Goal: Task Accomplishment & Management: Manage account settings

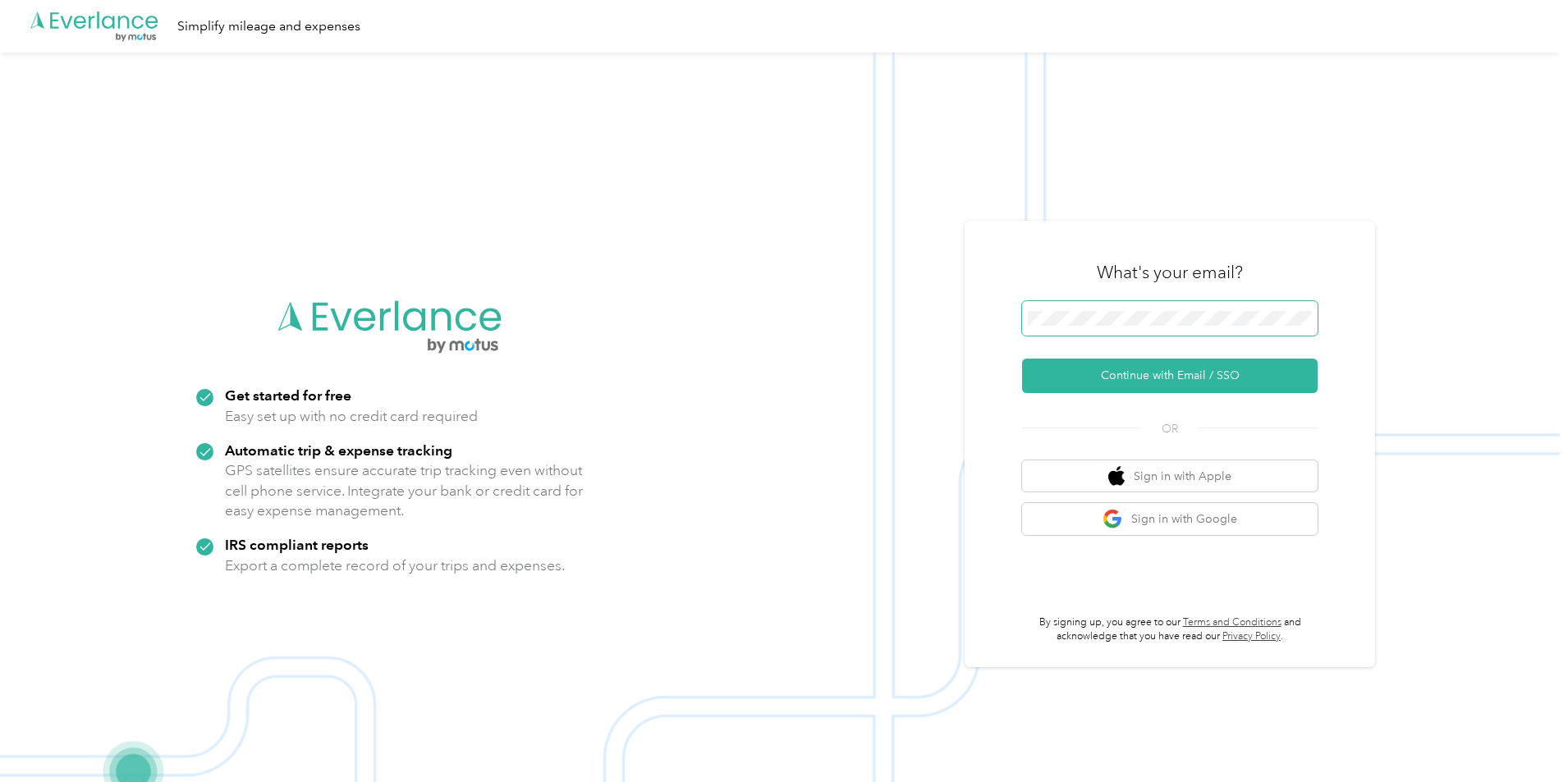
click at [1070, 309] on span at bounding box center [1169, 319] width 296 height 35
click at [1137, 342] on form "Continue with Email / SSO" at bounding box center [1169, 347] width 296 height 92
click at [1142, 371] on button "Continue with Email / SSO" at bounding box center [1169, 376] width 296 height 35
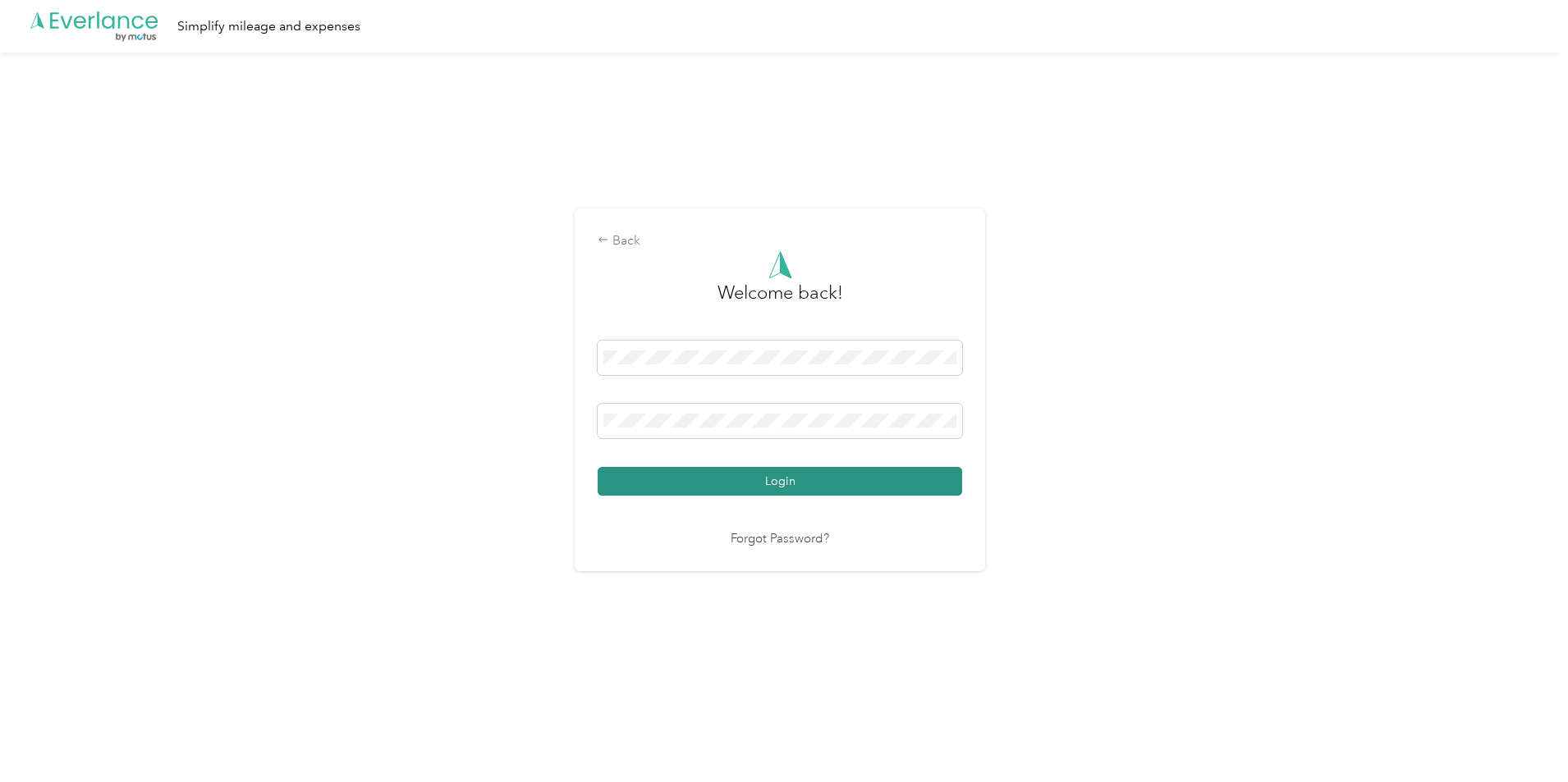
click at [730, 492] on button "Login" at bounding box center [780, 481] width 364 height 29
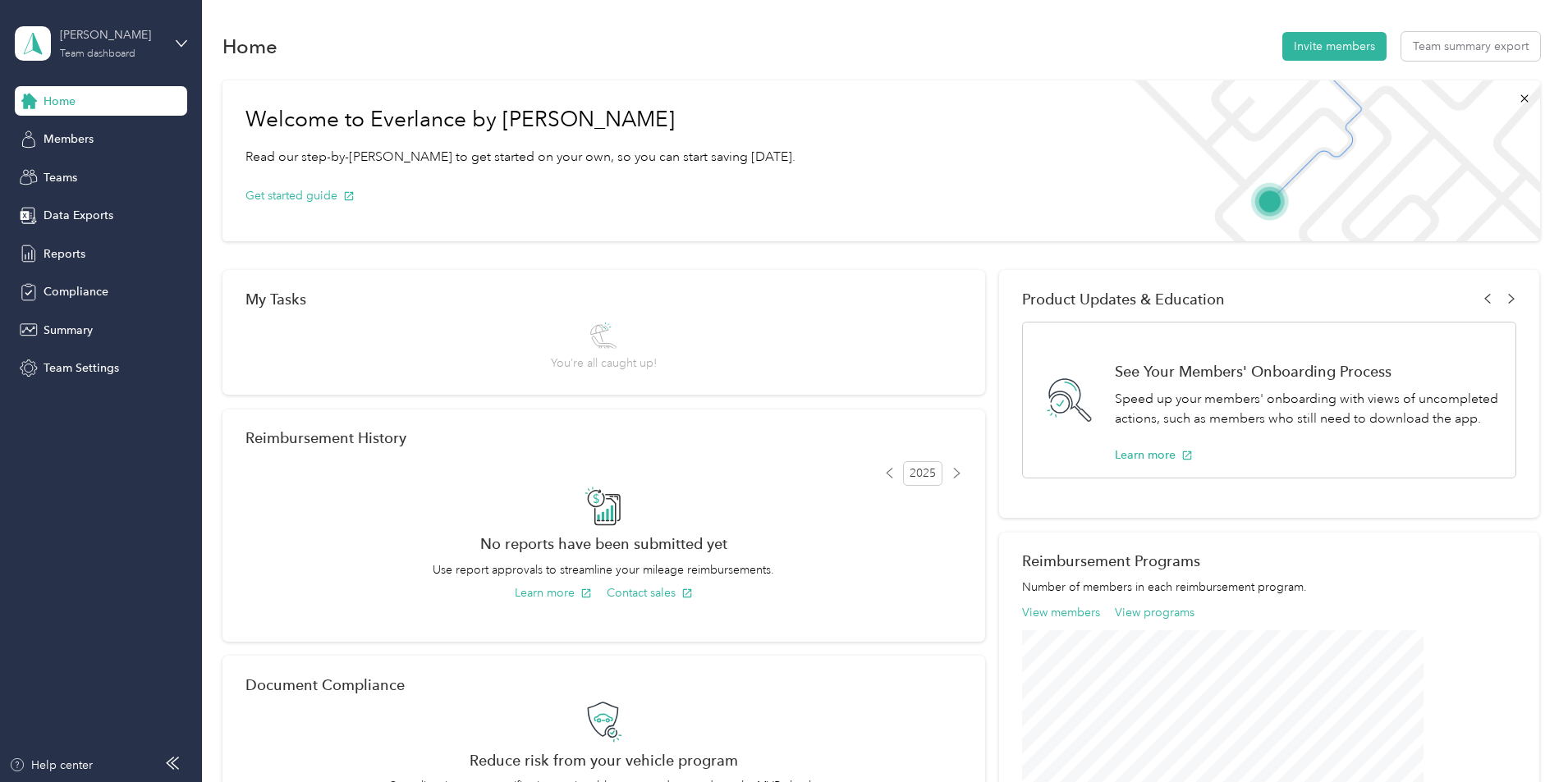
click at [116, 46] on div "[PERSON_NAME] Team dashboard" at bounding box center [111, 43] width 103 height 33
click at [113, 172] on div "Personal dashboard" at bounding box center [81, 171] width 103 height 17
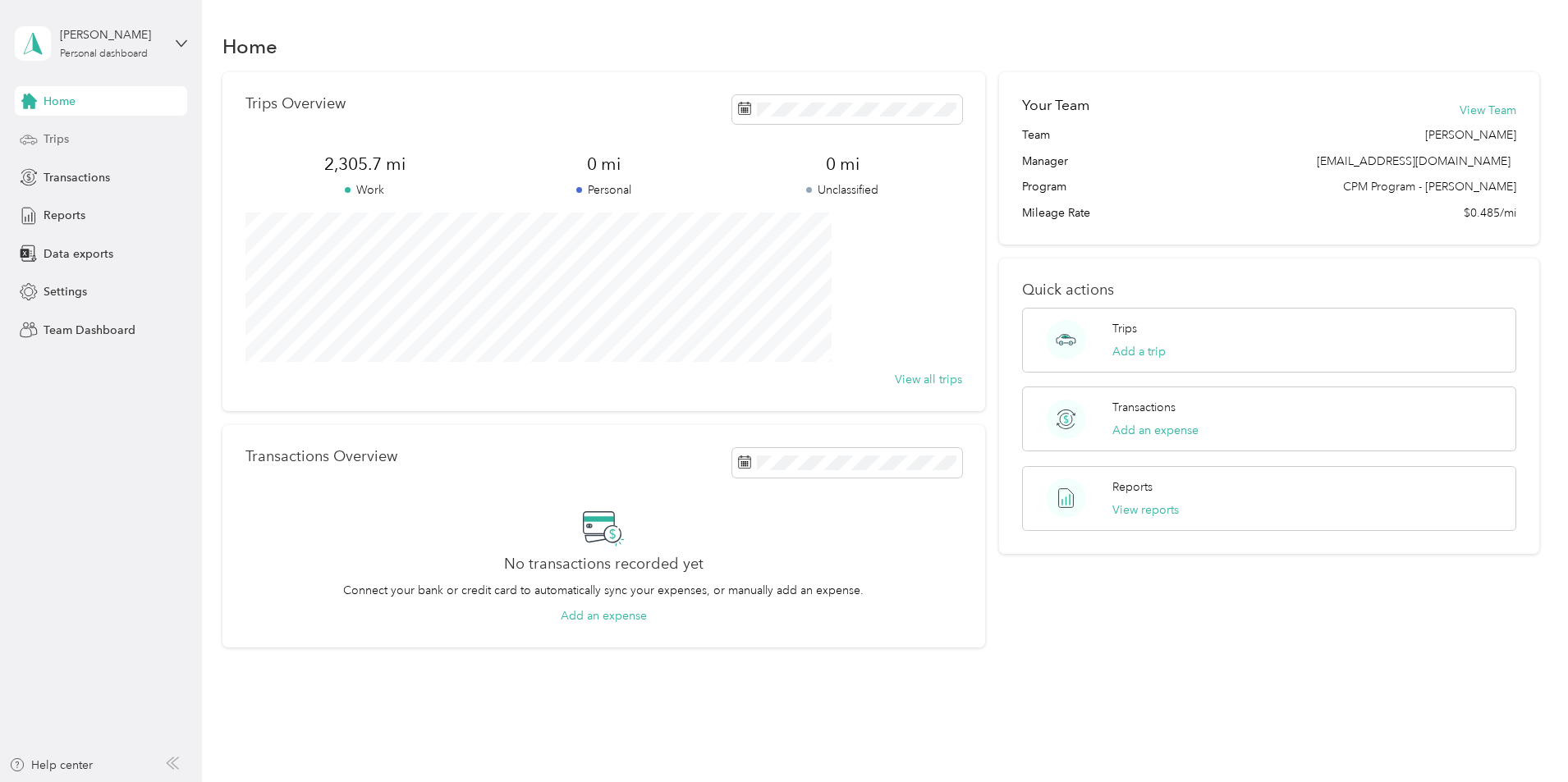
click at [65, 142] on span "Trips" at bounding box center [56, 139] width 26 height 17
